Goal: Task Accomplishment & Management: Complete application form

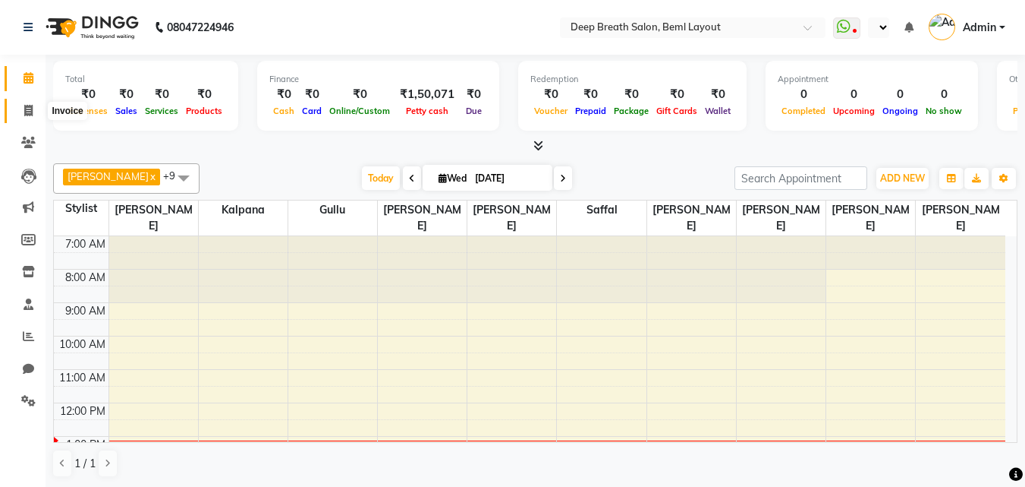
click at [26, 109] on icon at bounding box center [28, 110] width 8 height 11
select select "service"
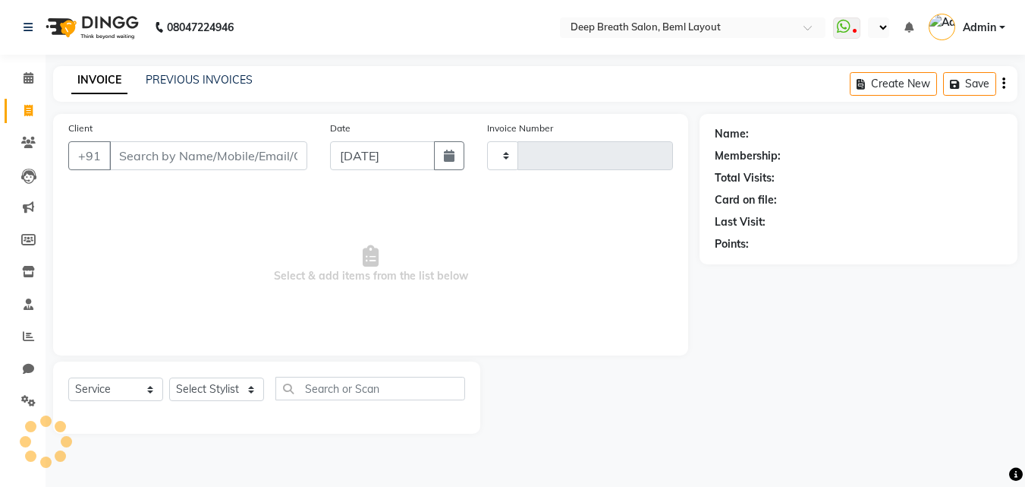
type input "0855"
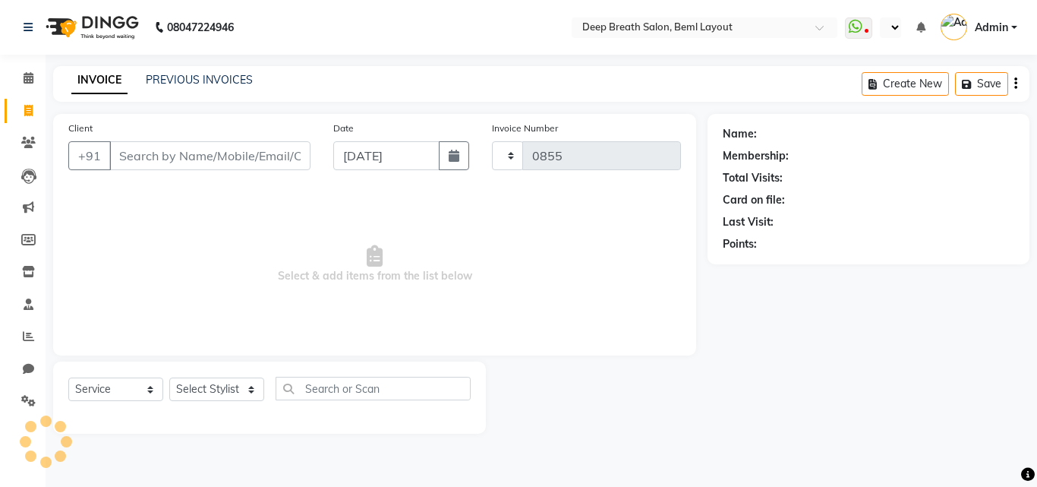
select select "4101"
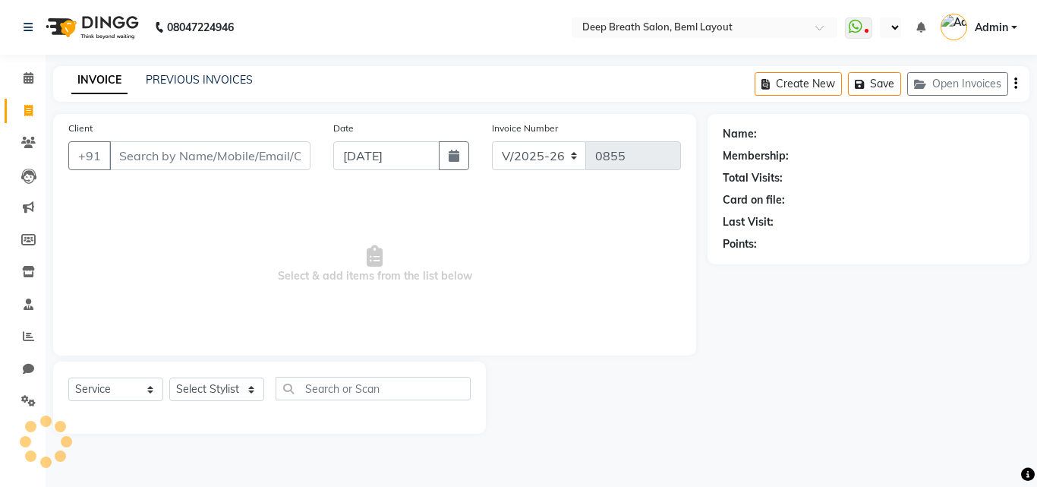
click at [220, 155] on input "Client" at bounding box center [209, 155] width 201 height 29
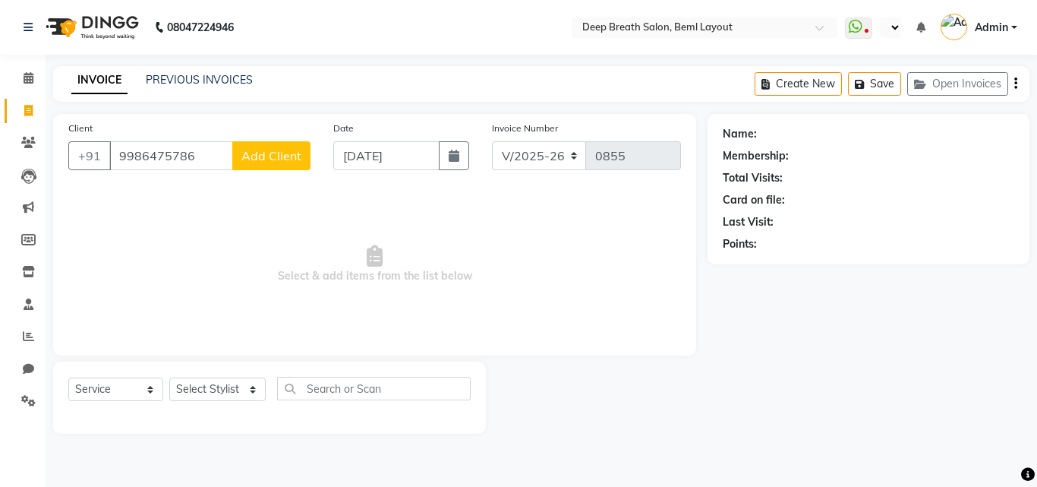
type input "9986475786"
click at [279, 165] on button "Add Client" at bounding box center [271, 155] width 78 height 29
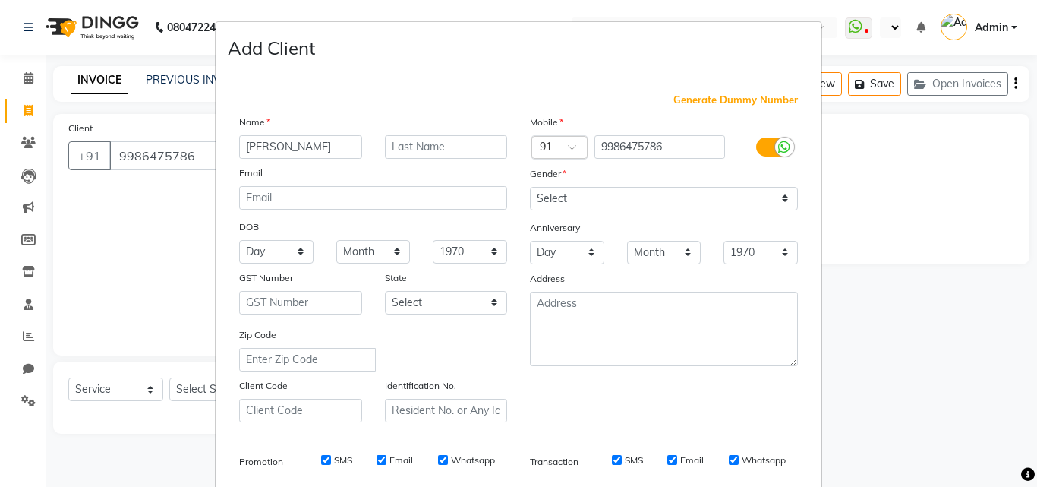
type input "[PERSON_NAME]"
click at [578, 192] on select "Select [DEMOGRAPHIC_DATA] [DEMOGRAPHIC_DATA] Other Prefer Not To Say" at bounding box center [664, 199] width 268 height 24
select select "[DEMOGRAPHIC_DATA]"
click at [530, 187] on select "Select [DEMOGRAPHIC_DATA] [DEMOGRAPHIC_DATA] Other Prefer Not To Say" at bounding box center [664, 199] width 268 height 24
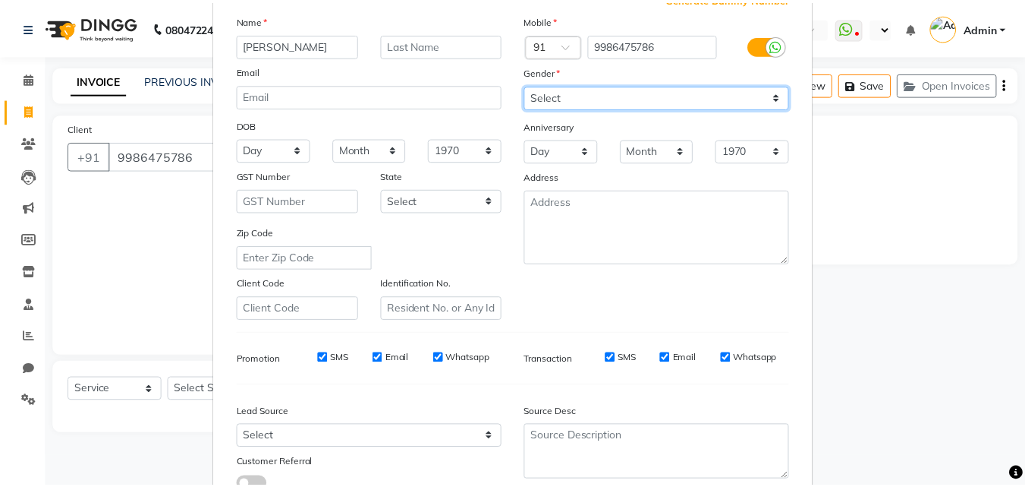
scroll to position [214, 0]
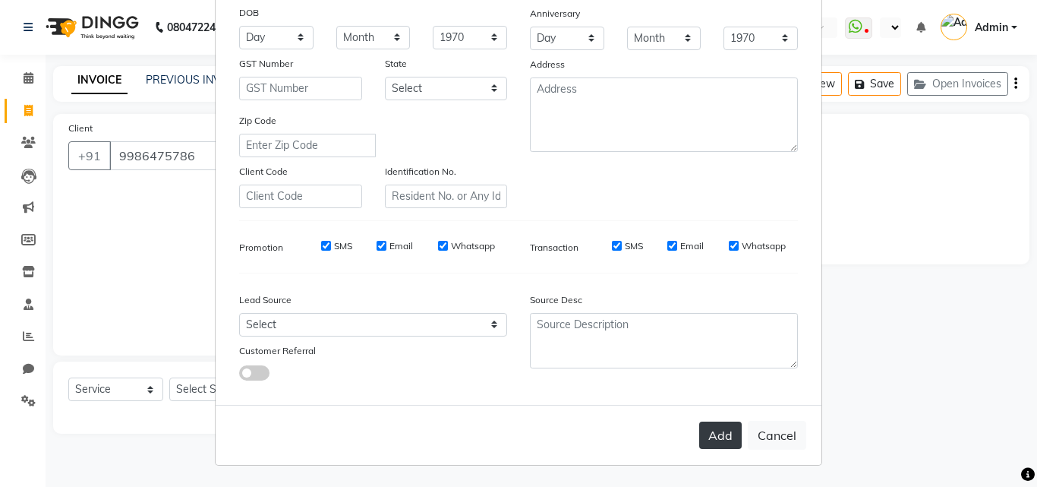
click at [716, 444] on button "Add" at bounding box center [720, 434] width 43 height 27
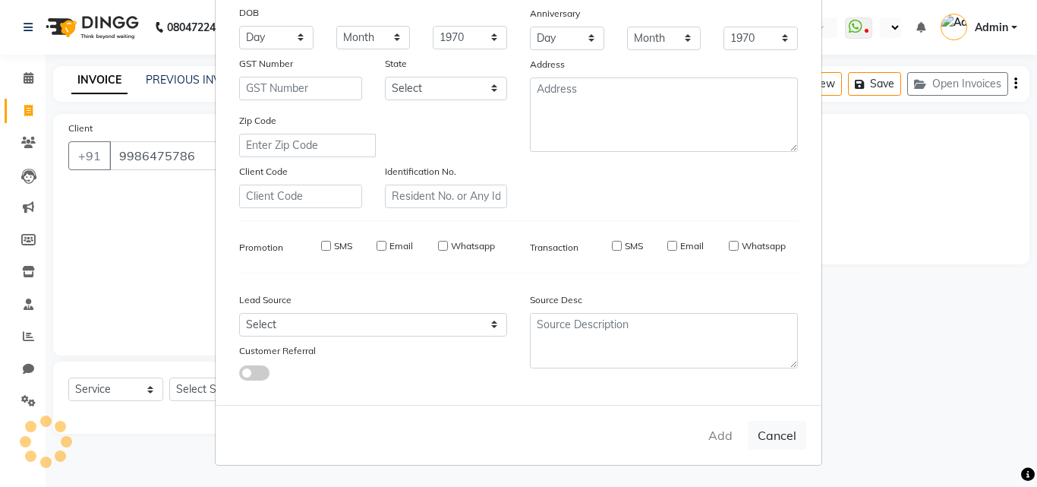
select select
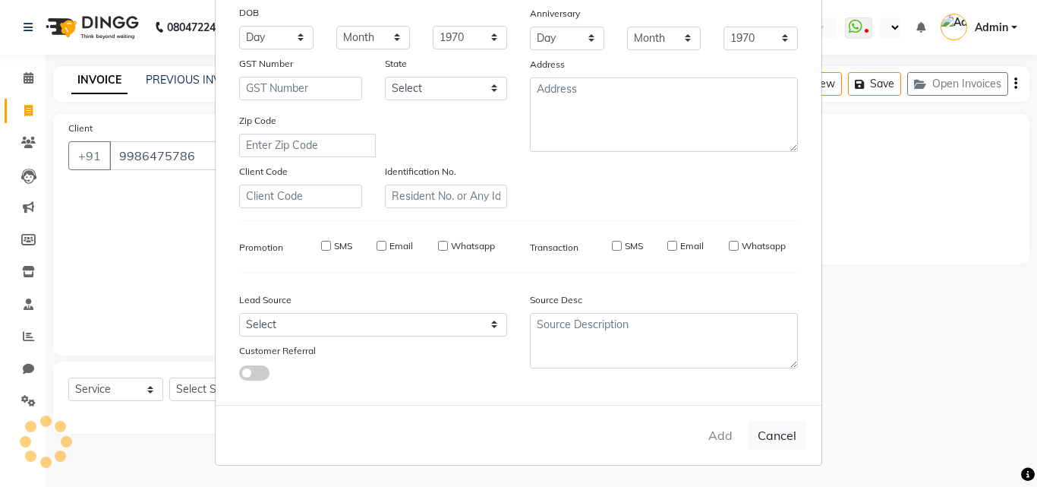
select select
checkbox input "false"
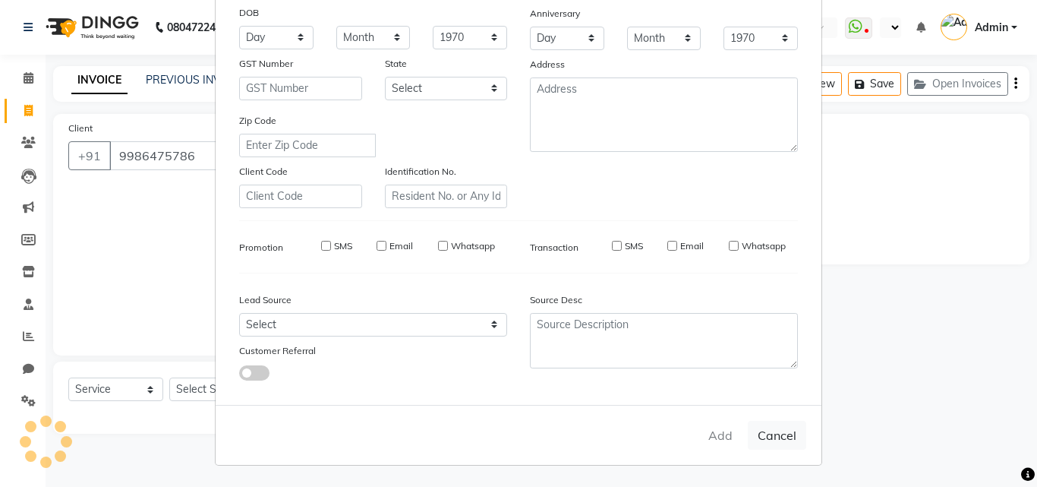
checkbox input "false"
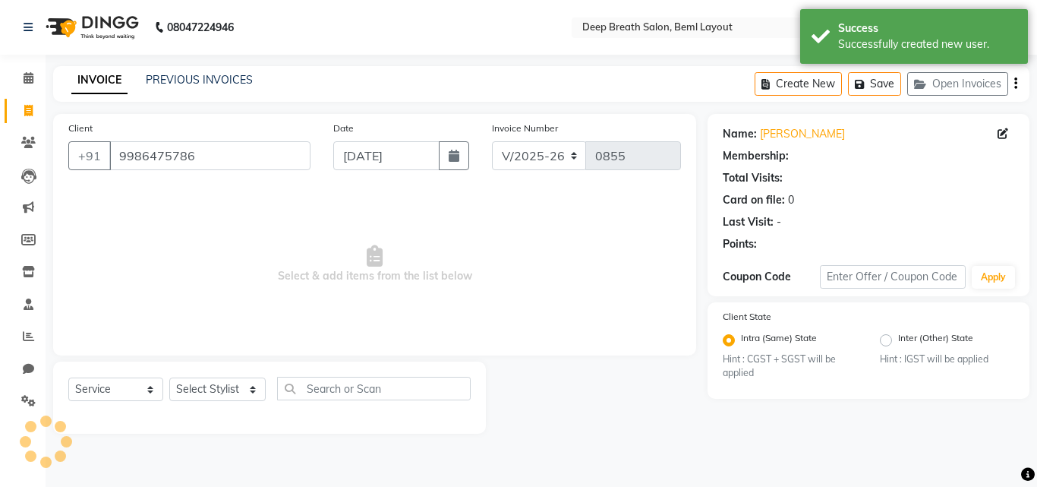
select select "1: Object"
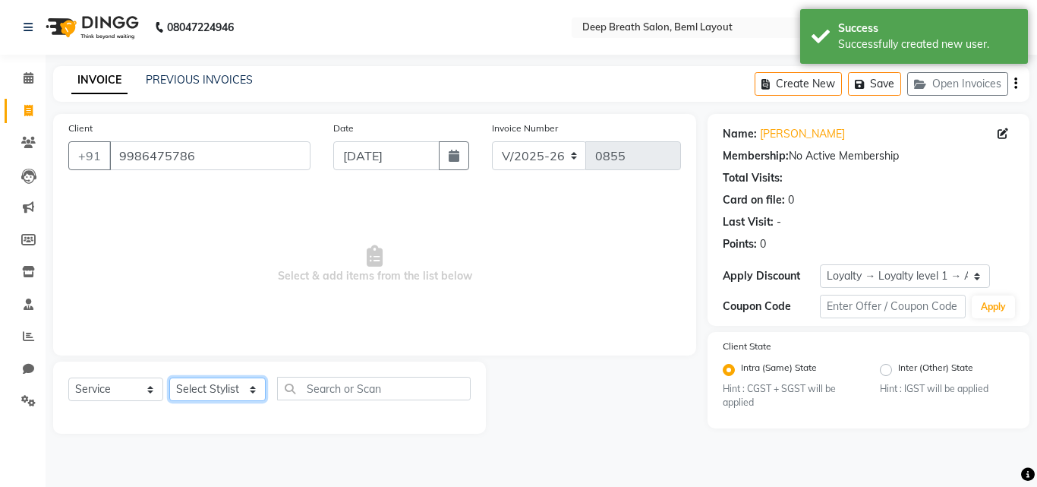
click at [227, 383] on select "Select Stylist [PERSON_NAME] Gullu [PERSON_NAME] [PERSON_NAME] [PERSON_NAME] Ma…" at bounding box center [217, 389] width 96 height 24
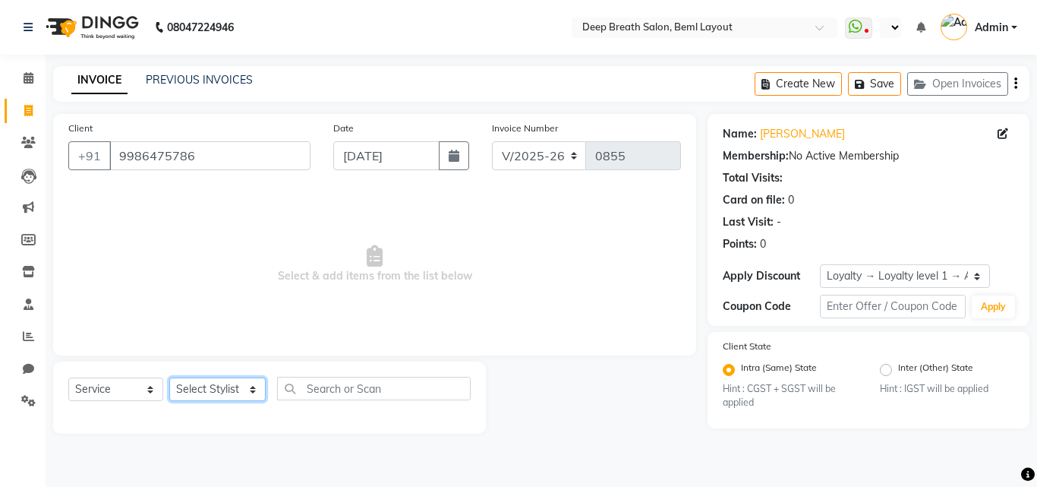
select select "60503"
click at [169, 377] on select "Select Stylist [PERSON_NAME] Gullu [PERSON_NAME] [PERSON_NAME] [PERSON_NAME] Ma…" at bounding box center [217, 389] width 96 height 24
